Goal: Information Seeking & Learning: Find specific fact

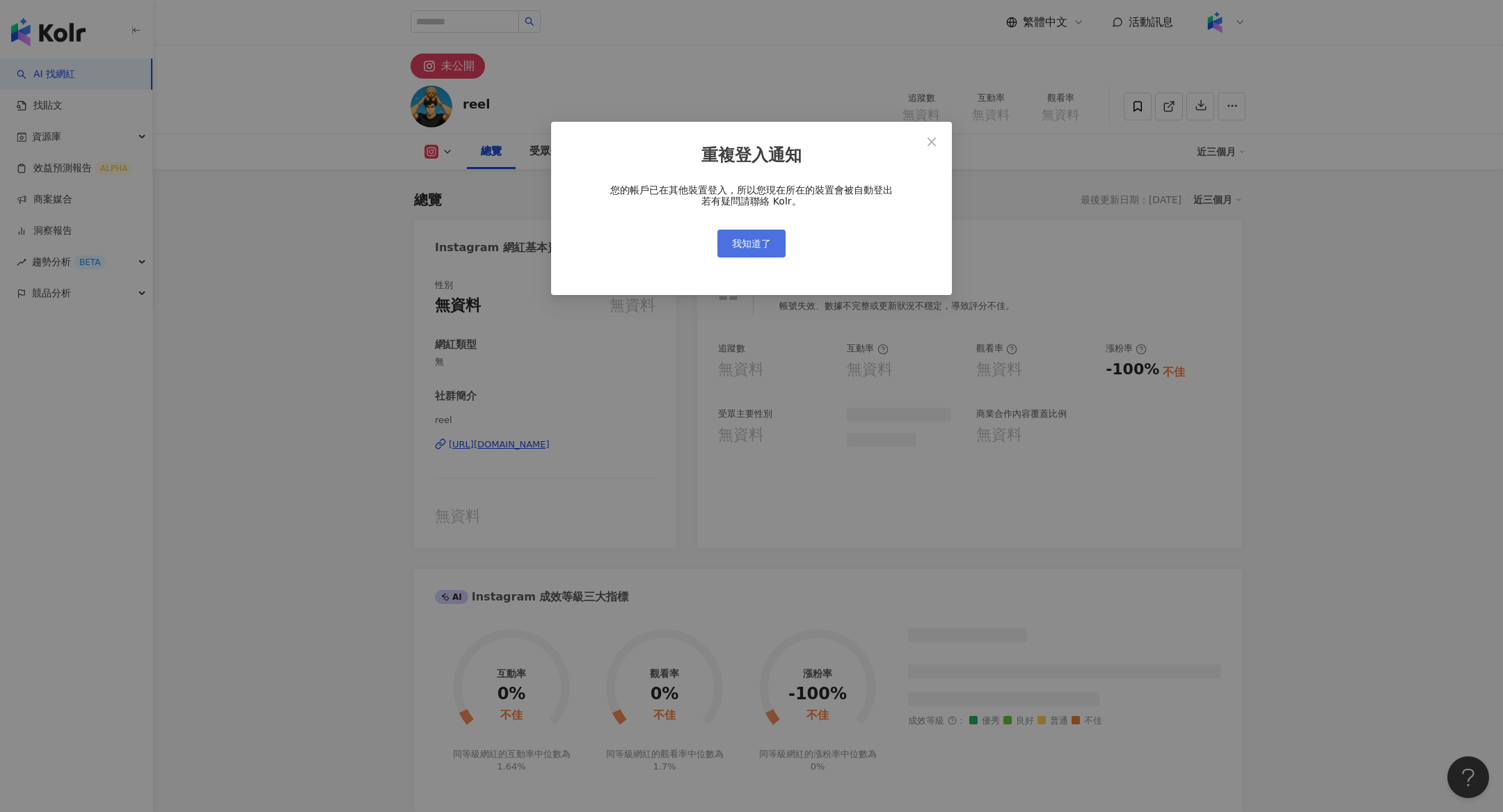
scroll to position [86, 0]
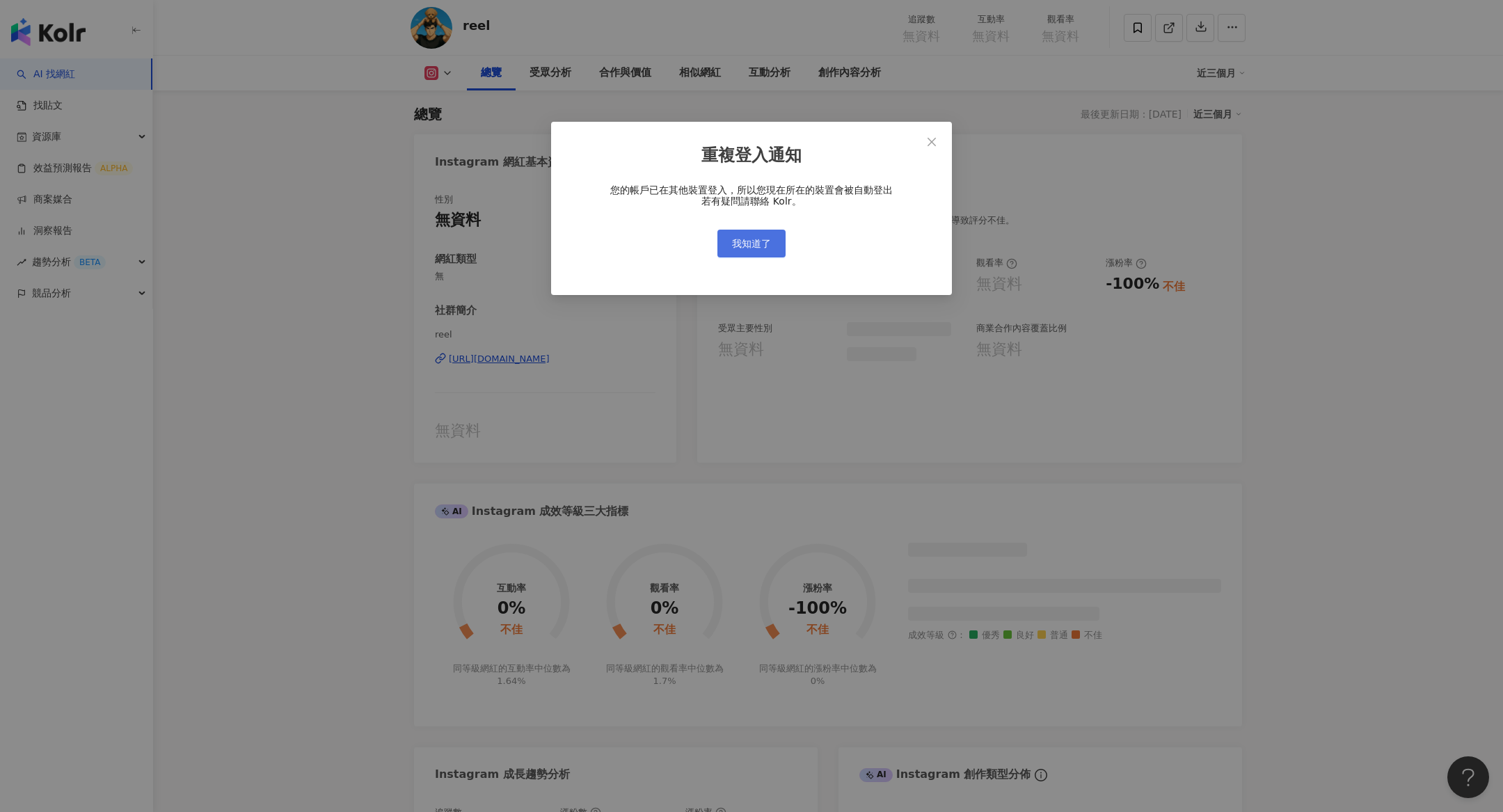
click at [747, 250] on button "我知道了" at bounding box center [751, 243] width 68 height 28
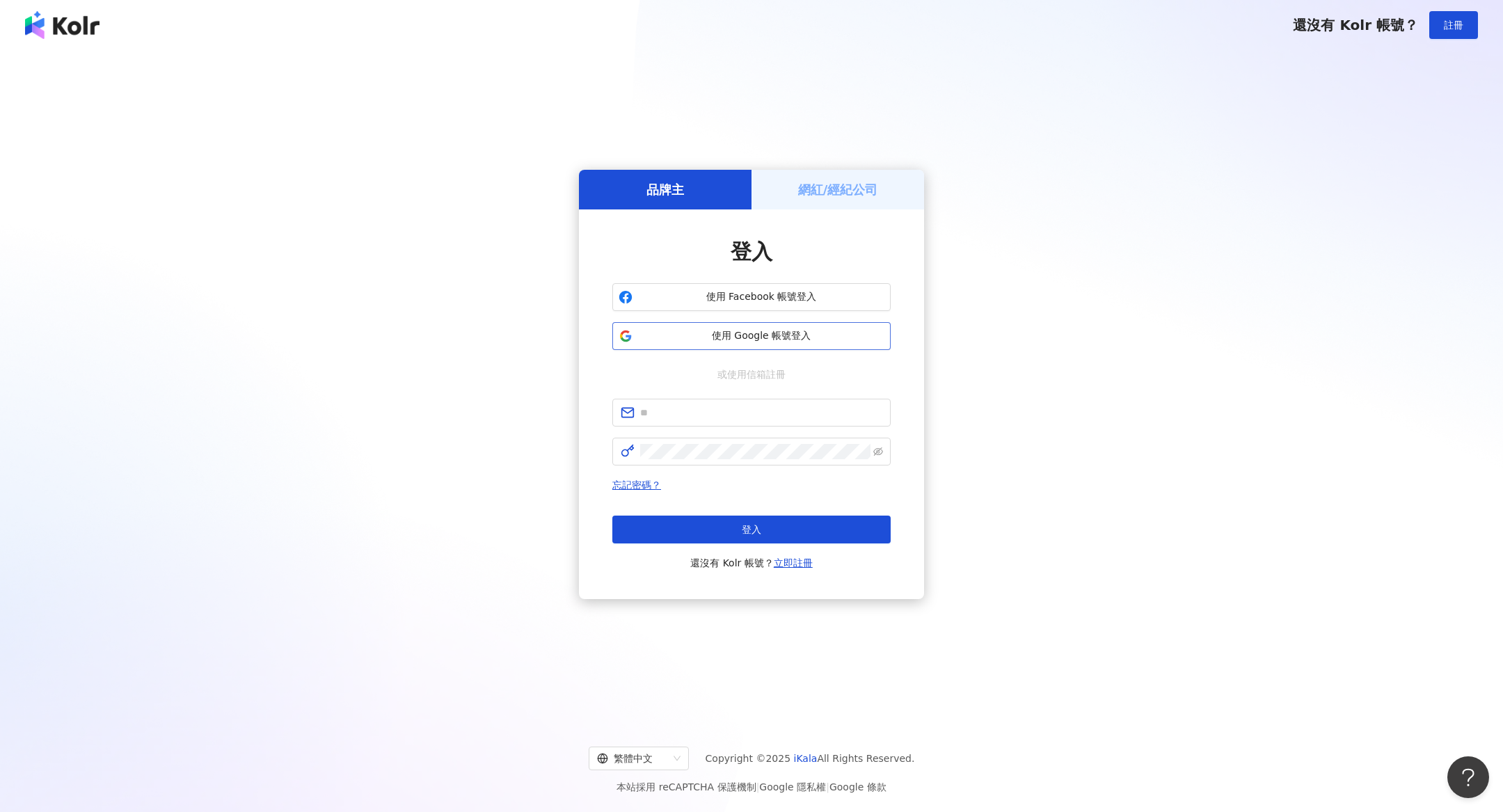
click at [737, 330] on span "使用 Google 帳號登入" at bounding box center [761, 336] width 246 height 14
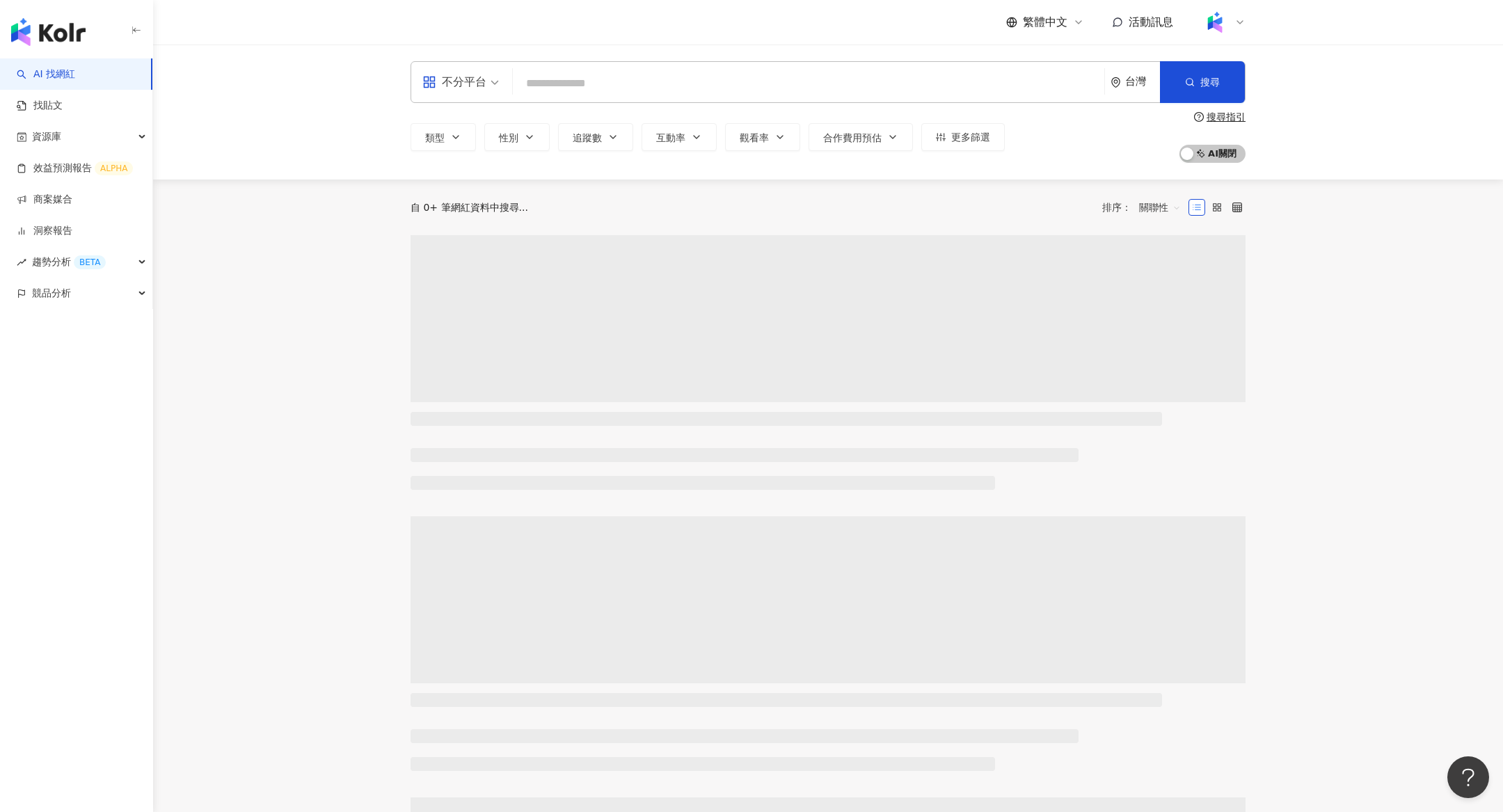
click at [541, 66] on div "不分平台 台灣 搜尋" at bounding box center [827, 82] width 835 height 42
click at [563, 84] on input "search" at bounding box center [809, 83] width 580 height 26
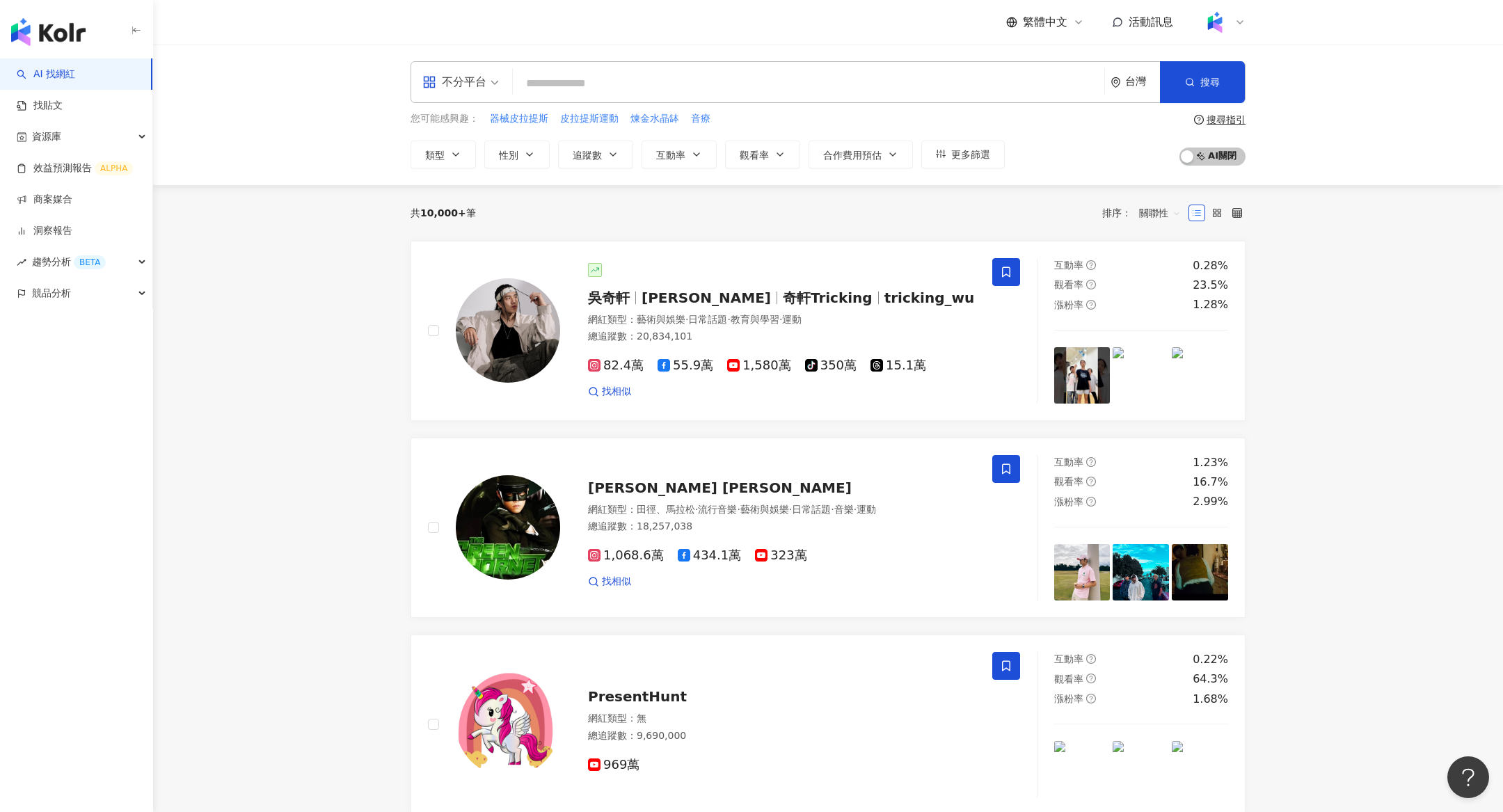
click at [1212, 20] on img at bounding box center [1215, 22] width 26 height 26
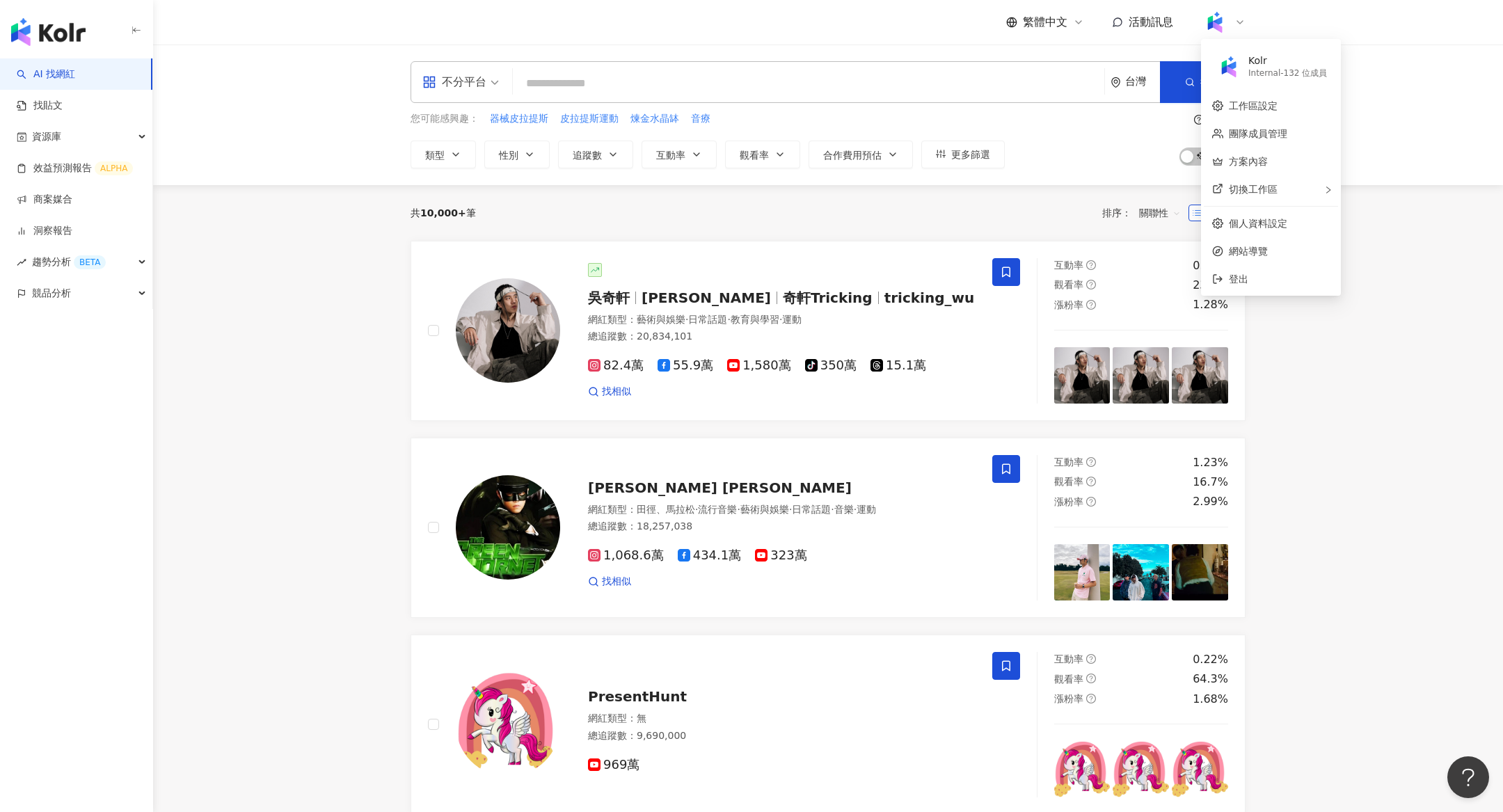
click at [1358, 28] on header "繁體中文 活動訊息" at bounding box center [828, 23] width 1350 height 45
click at [900, 91] on input "search" at bounding box center [809, 83] width 580 height 26
type input "*"
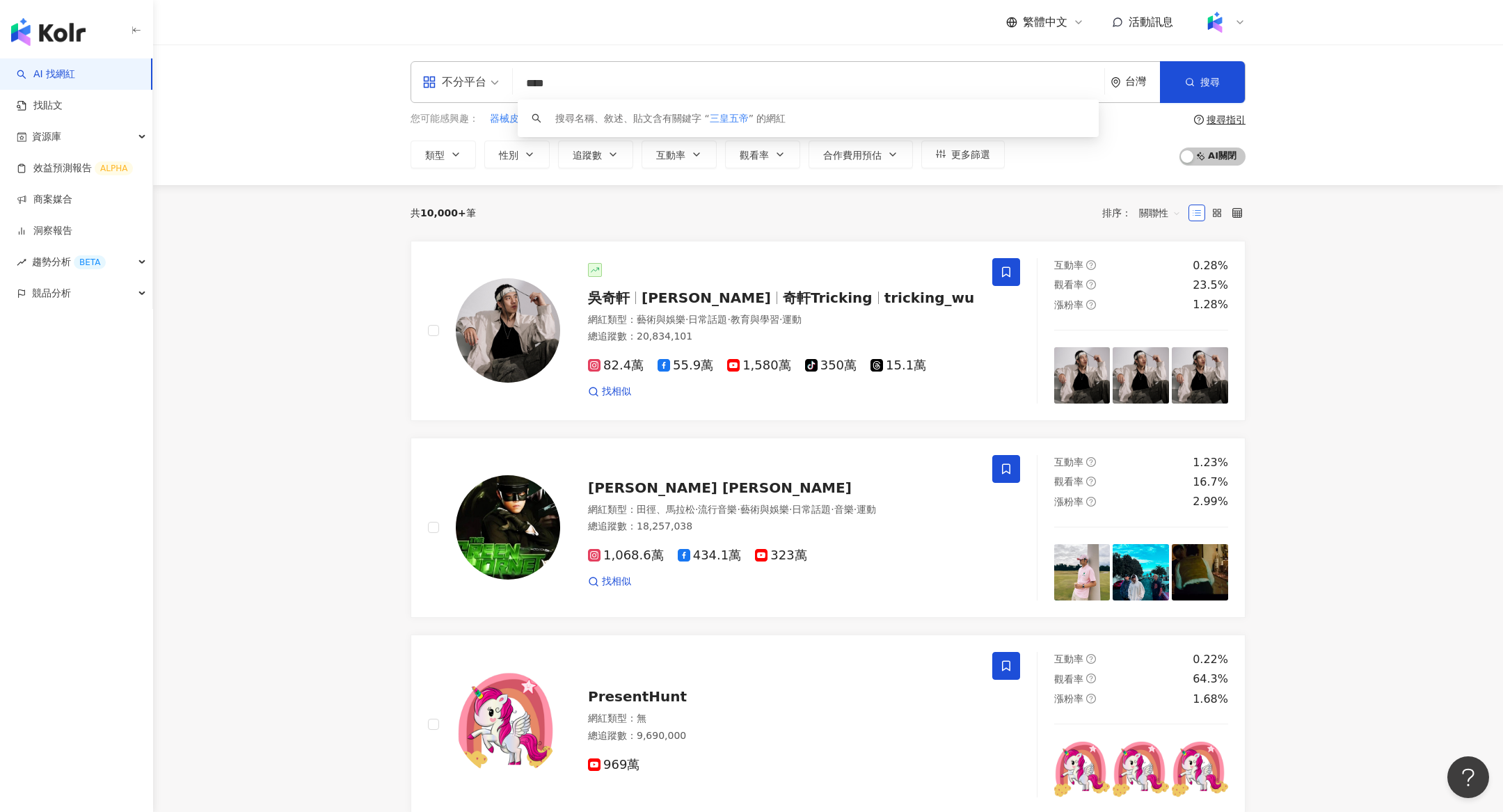
click at [583, 85] on input "****" at bounding box center [809, 83] width 580 height 26
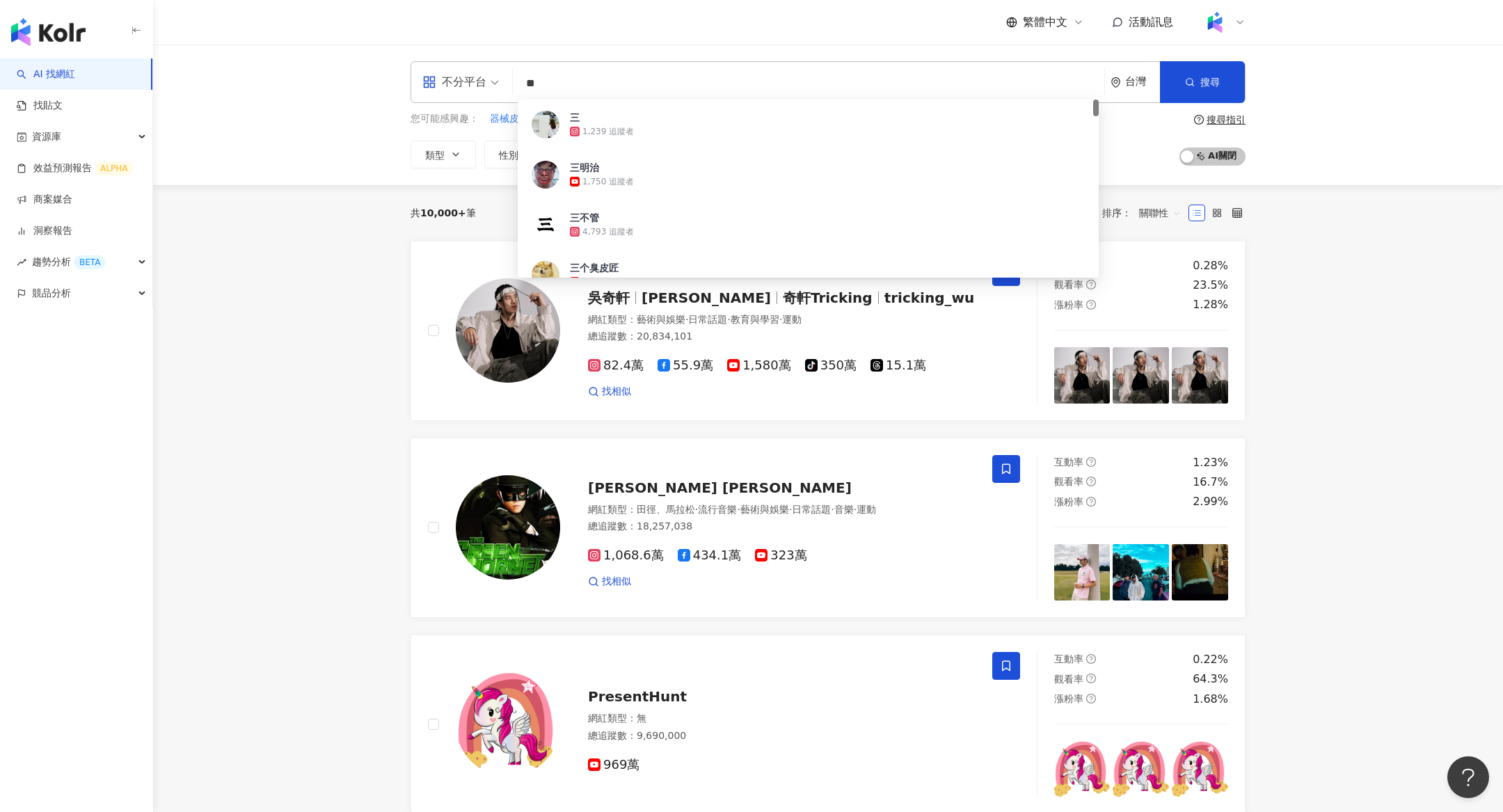
type input "**"
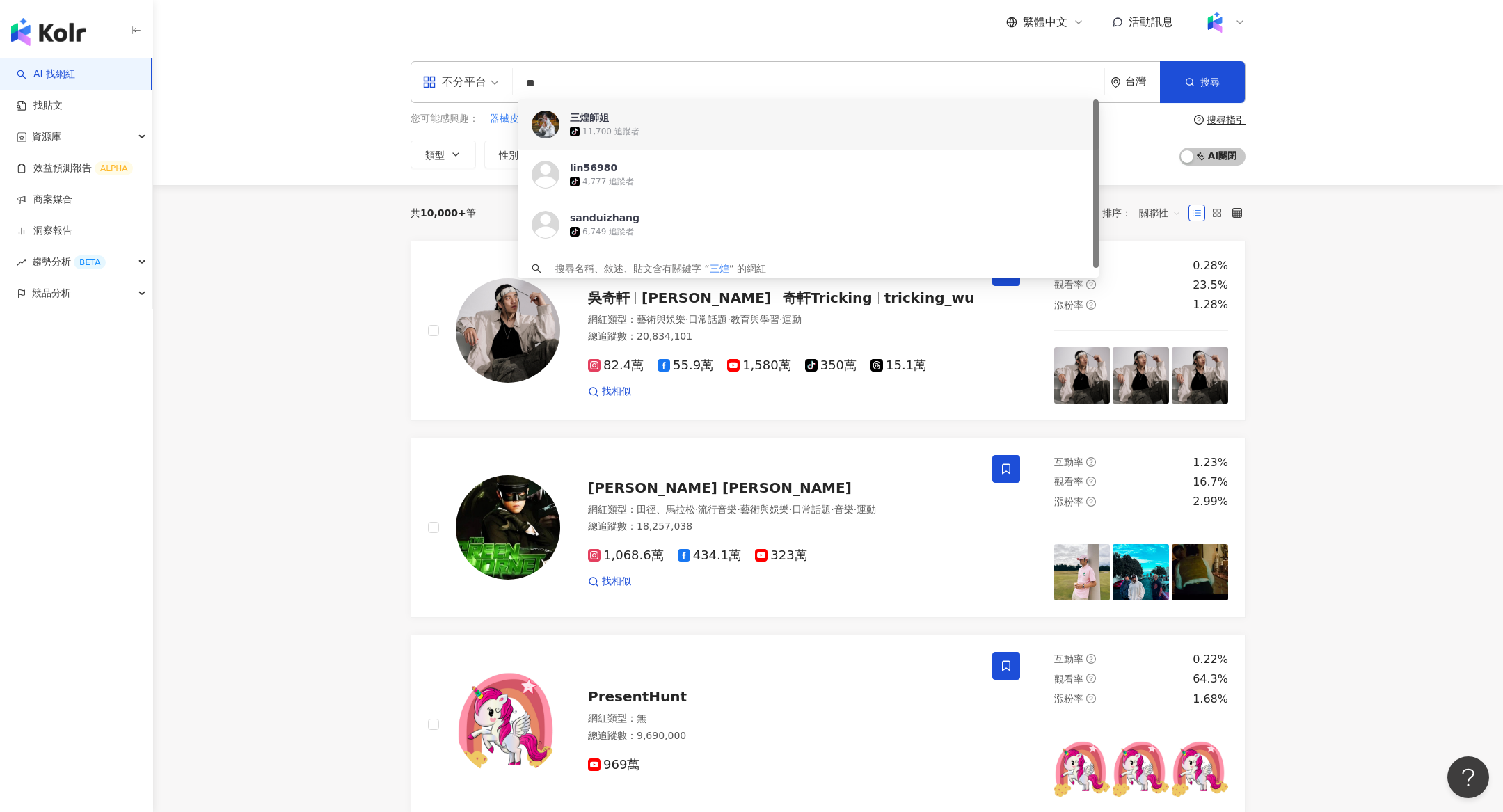
click at [657, 135] on div "tiktok-icon 11,700 追蹤者" at bounding box center [827, 131] width 515 height 14
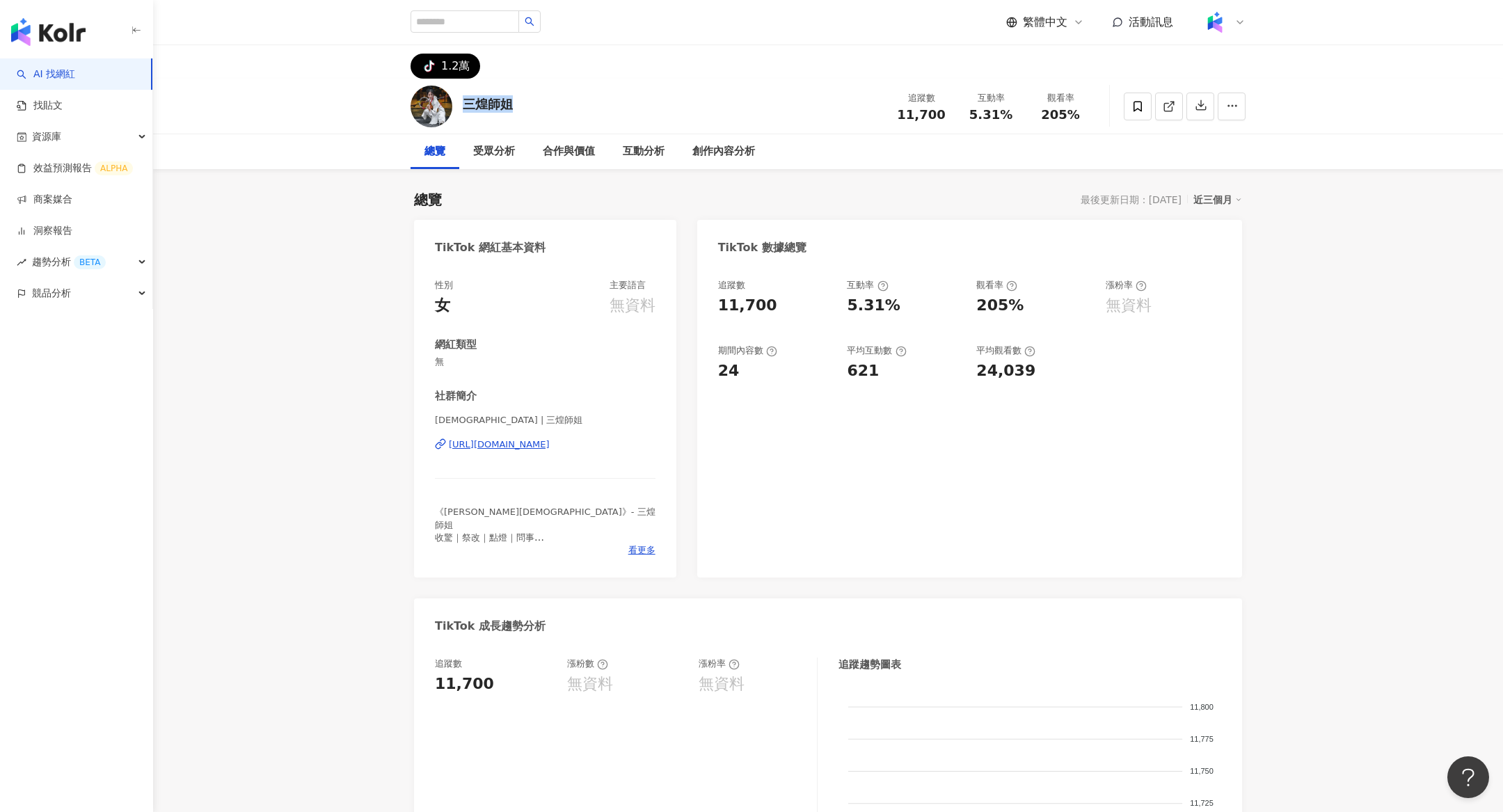
drag, startPoint x: 463, startPoint y: 103, endPoint x: 537, endPoint y: 103, distance: 74.0
click at [538, 103] on div "三煌師姐 追蹤數 11,700 互動率 5.31% 觀看率 205%" at bounding box center [828, 106] width 891 height 55
copy div "三煌師姐"
